Goal: Communication & Community: Answer question/provide support

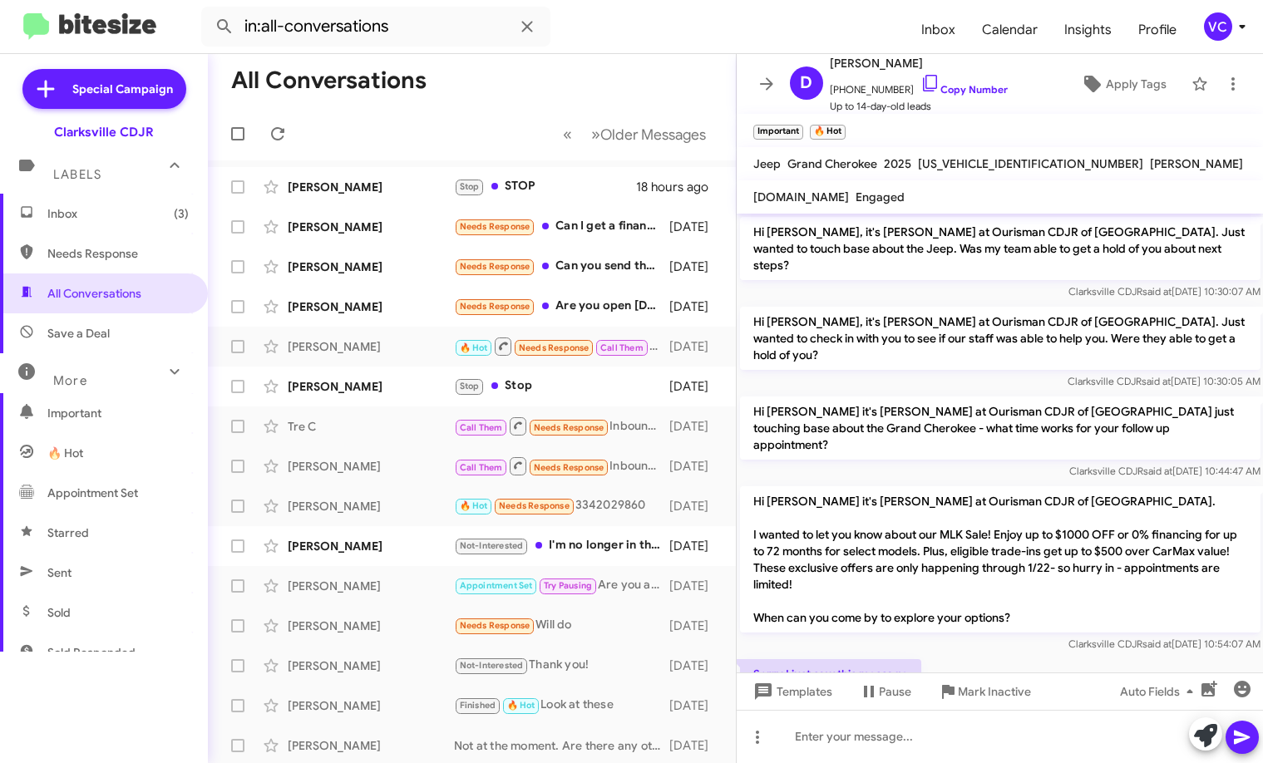
scroll to position [1270, 0]
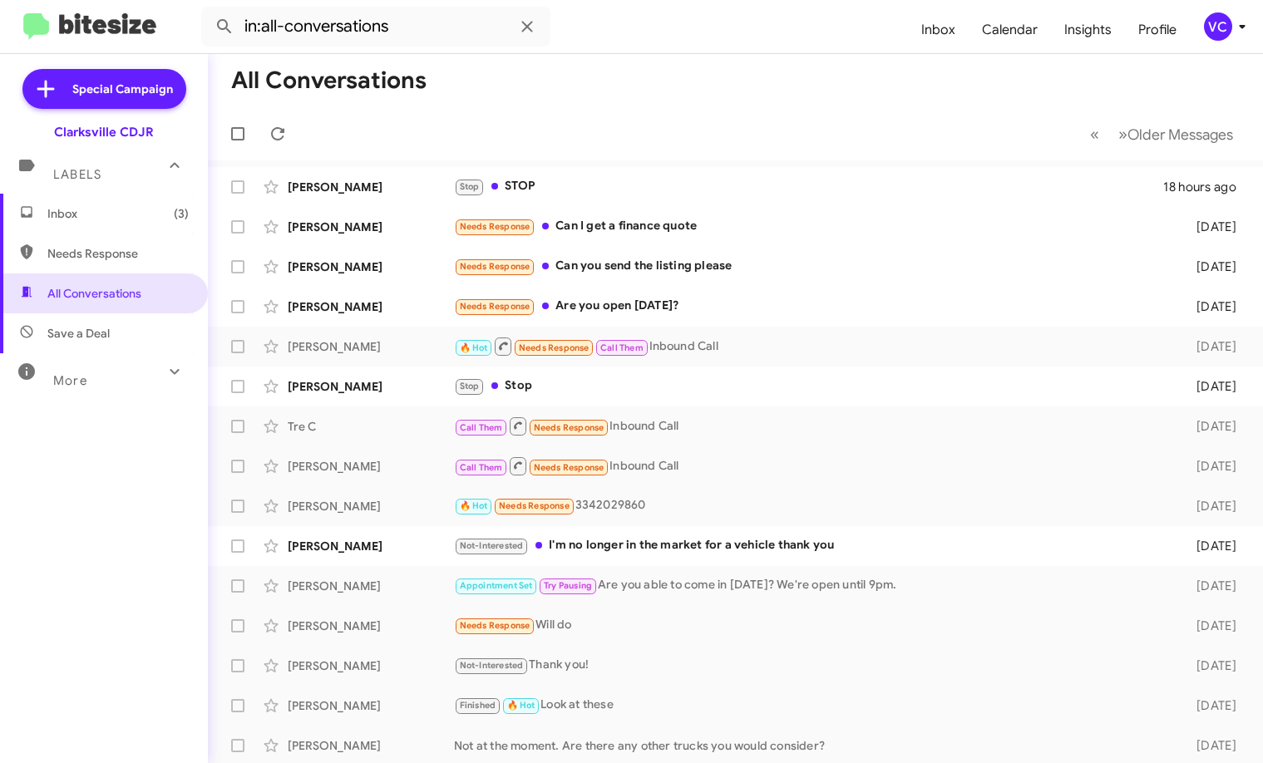
click at [778, 120] on mat-toolbar-row "« Previous » Next Older Messages" at bounding box center [735, 133] width 1055 height 53
click at [783, 106] on mat-toolbar "All Conversations « Previous » Next Older Messages" at bounding box center [735, 107] width 1055 height 106
click at [136, 216] on span "Inbox (3)" at bounding box center [117, 213] width 141 height 17
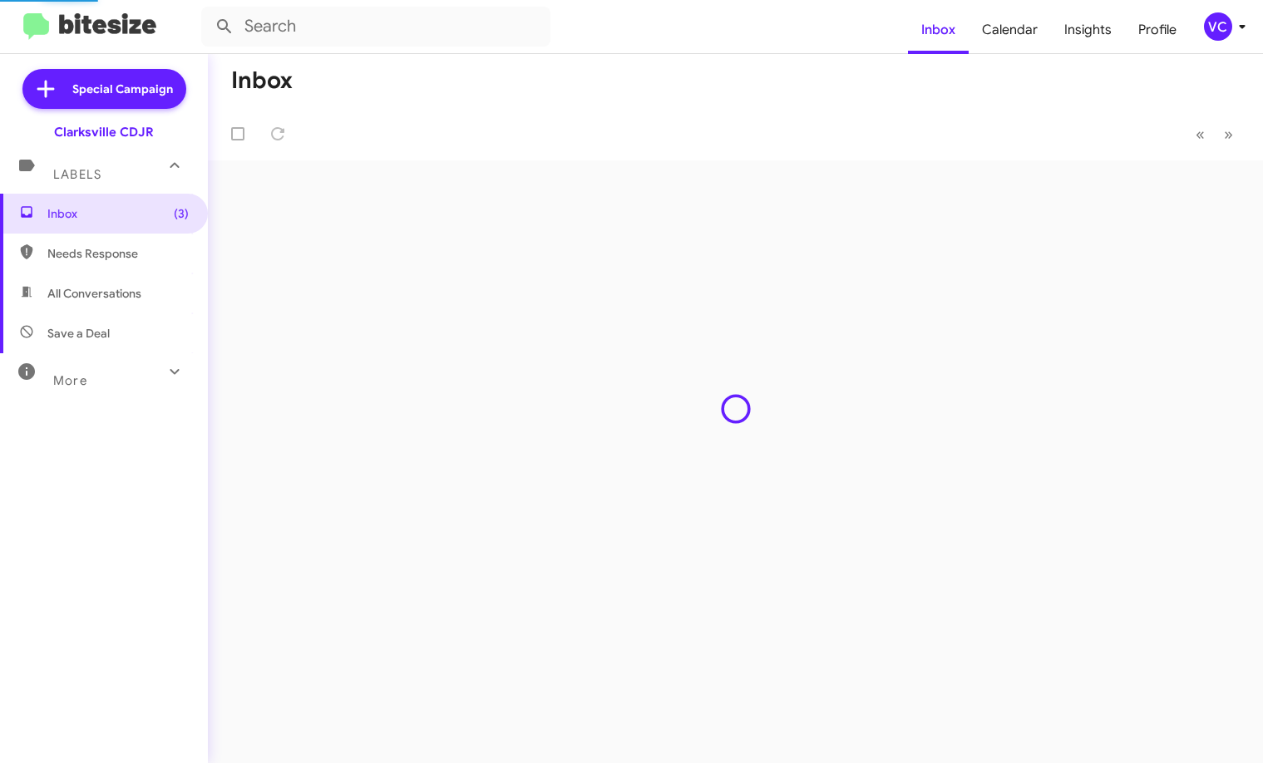
click at [633, 68] on mat-toolbar-row "Inbox" at bounding box center [735, 80] width 1055 height 53
